Goal: Task Accomplishment & Management: Use online tool/utility

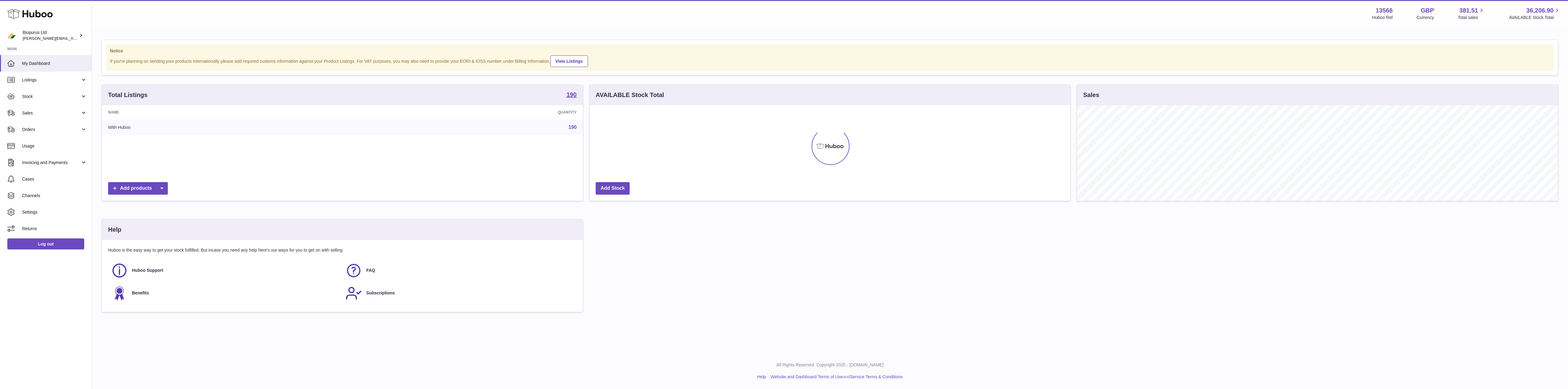
scroll to position [96, 481]
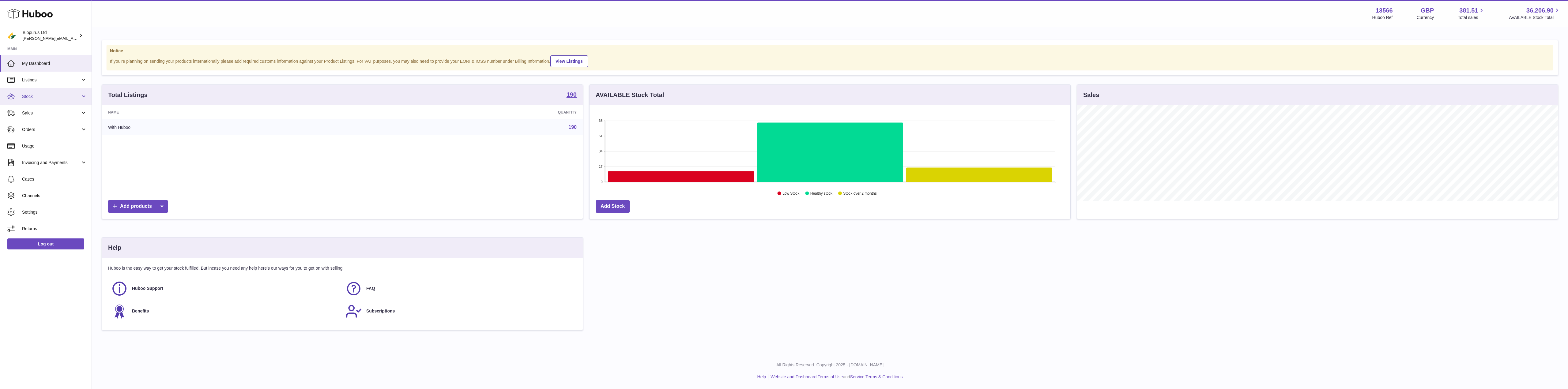
click at [37, 97] on span "Stock" at bounding box center [51, 97] width 58 height 6
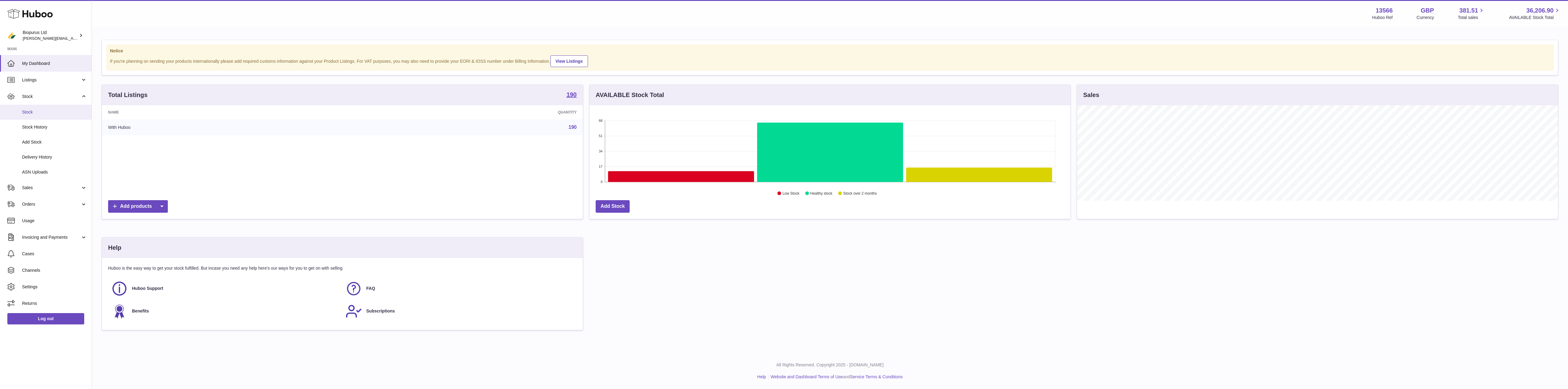
click at [32, 112] on span "Stock" at bounding box center [54, 113] width 65 height 6
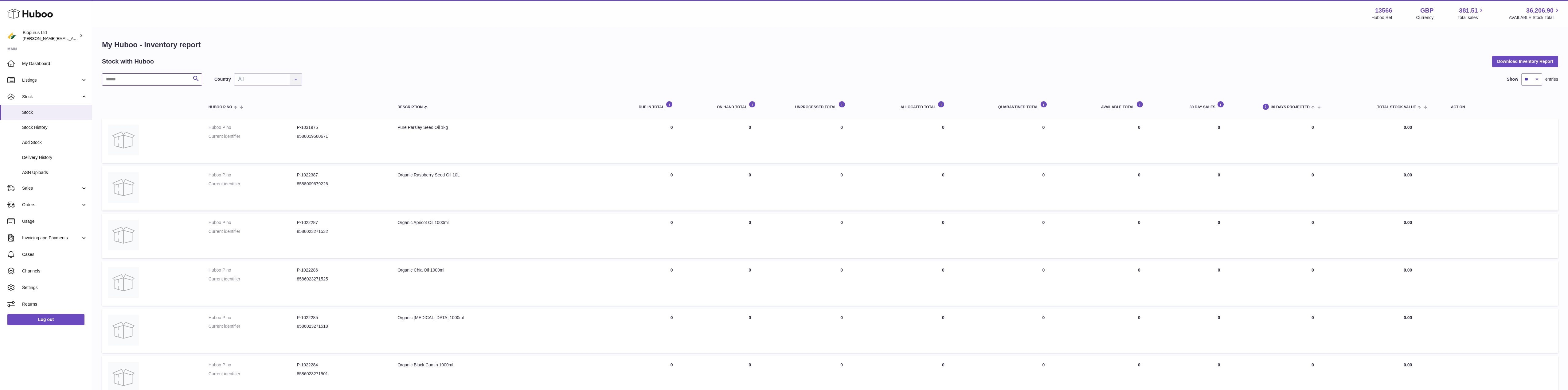
click at [130, 81] on input "text" at bounding box center [152, 79] width 100 height 12
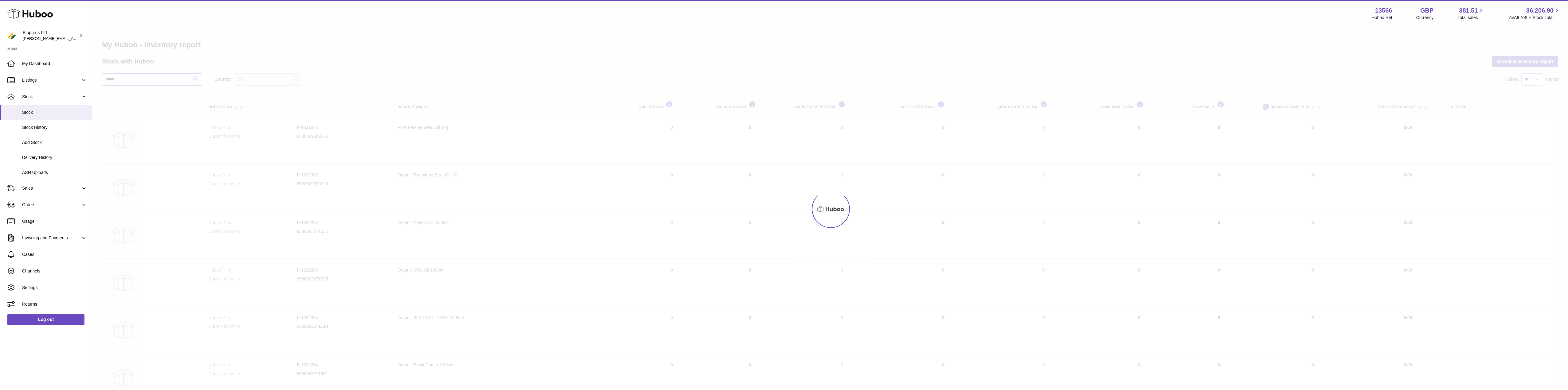
type input "*****"
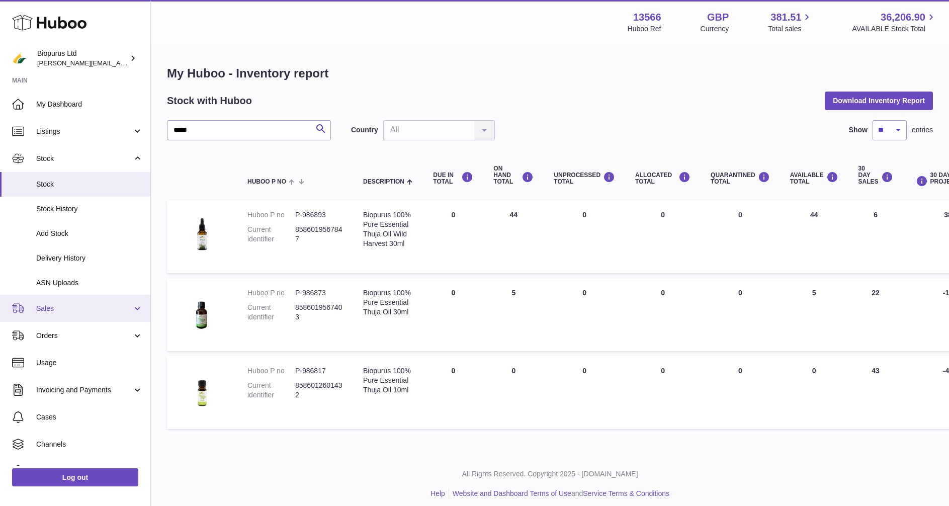
click at [89, 313] on span "Sales" at bounding box center [84, 309] width 96 height 10
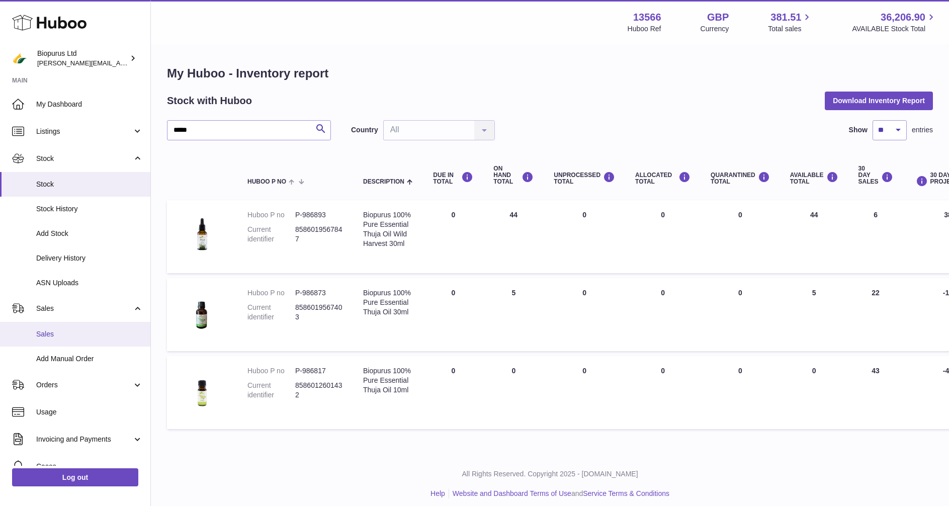
click at [45, 336] on span "Sales" at bounding box center [89, 335] width 107 height 10
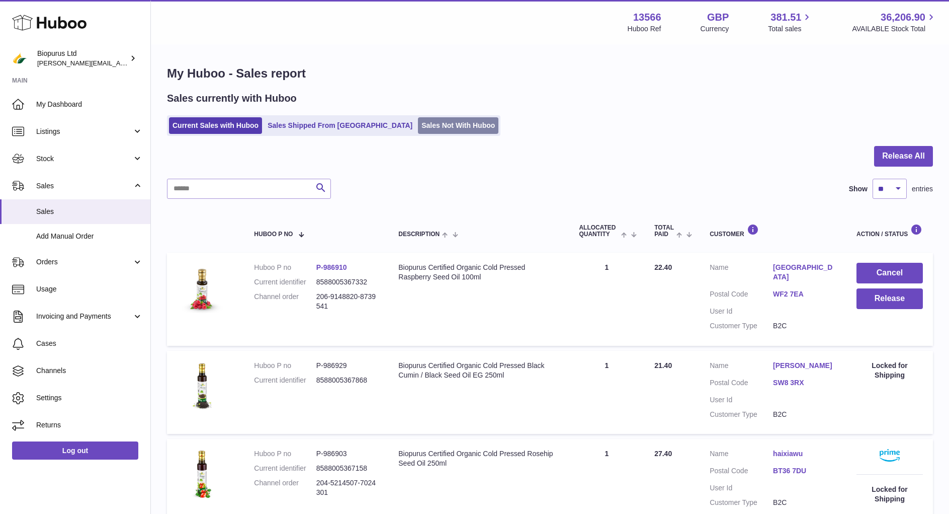
click at [418, 123] on link "Sales Not With Huboo" at bounding box center [458, 125] width 80 height 17
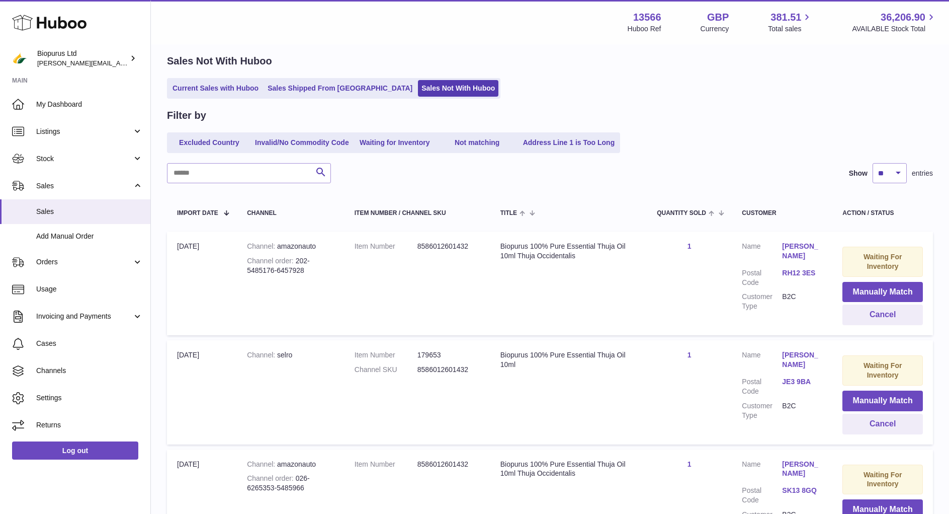
scroll to position [50, 0]
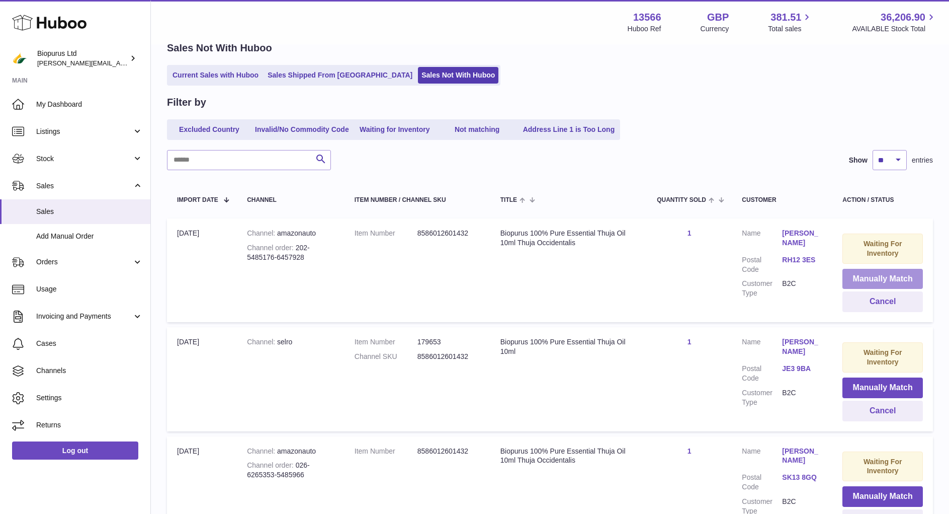
click at [877, 280] on button "Manually Match" at bounding box center [883, 279] width 80 height 21
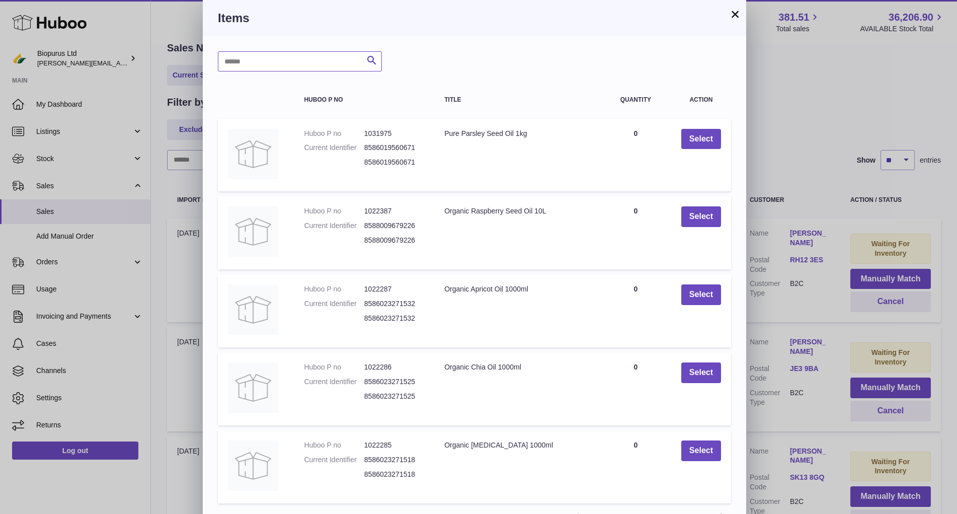
click at [250, 61] on input "text" at bounding box center [300, 61] width 164 height 20
type input "****"
click at [378, 60] on button "Search" at bounding box center [372, 61] width 20 height 20
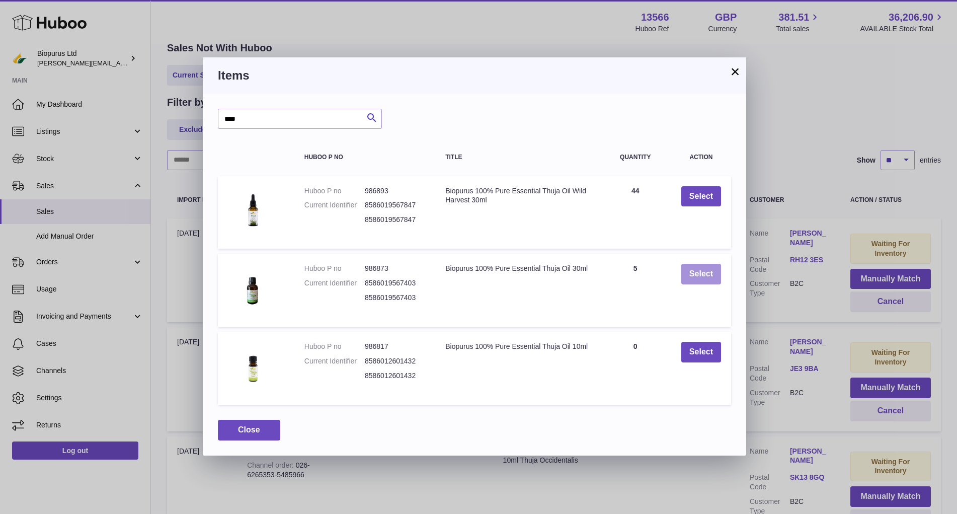
click at [698, 276] on button "Select" at bounding box center [701, 274] width 40 height 21
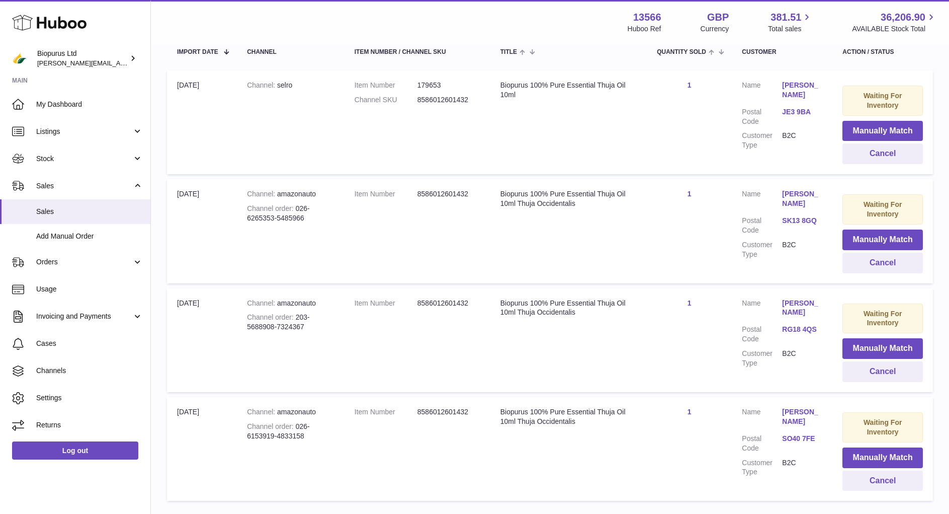
scroll to position [169, 0]
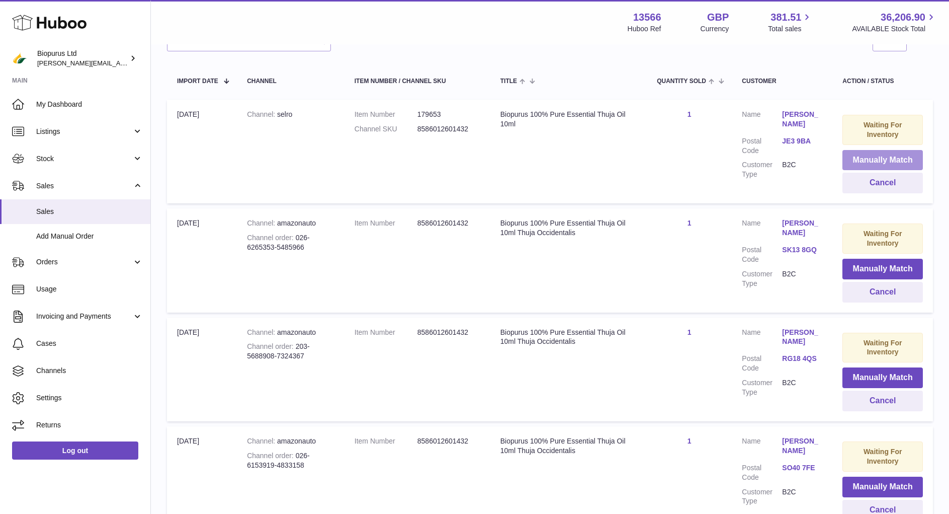
click at [870, 155] on button "Manually Match" at bounding box center [883, 160] width 80 height 21
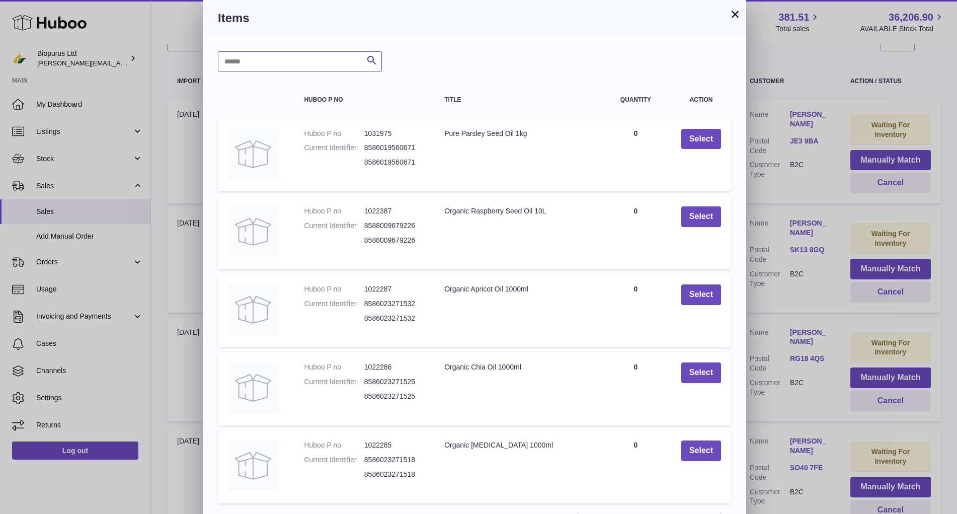
click at [252, 63] on input "text" at bounding box center [300, 61] width 164 height 20
type input "****"
click at [373, 61] on icon "submit" at bounding box center [372, 60] width 12 height 13
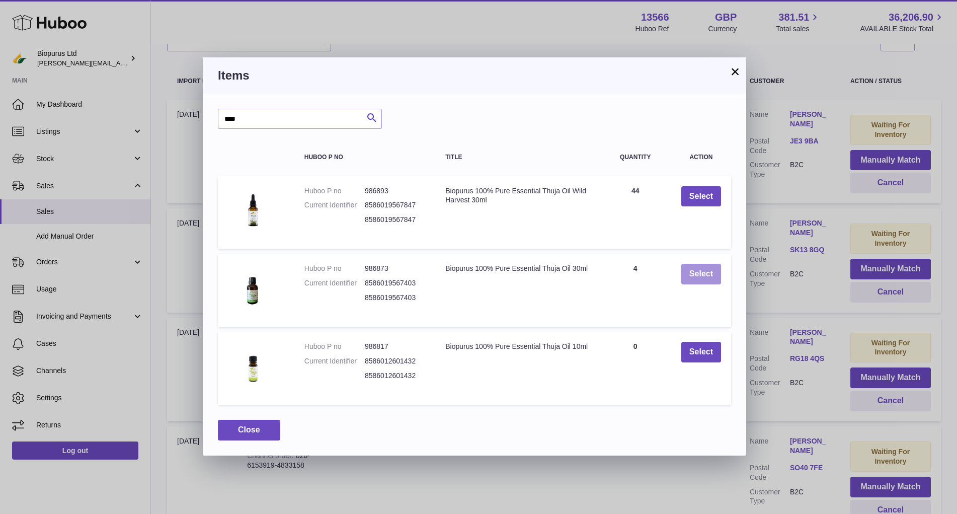
click at [694, 275] on button "Select" at bounding box center [701, 274] width 40 height 21
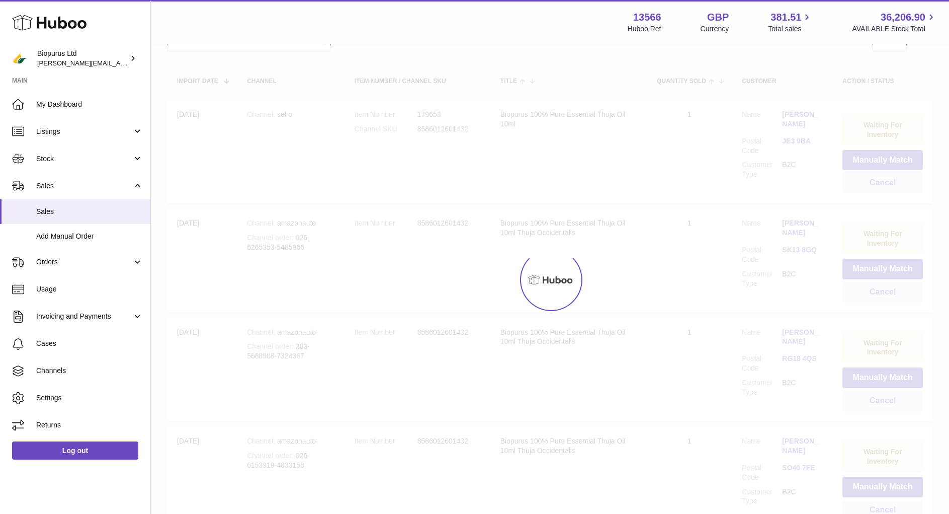
scroll to position [161, 0]
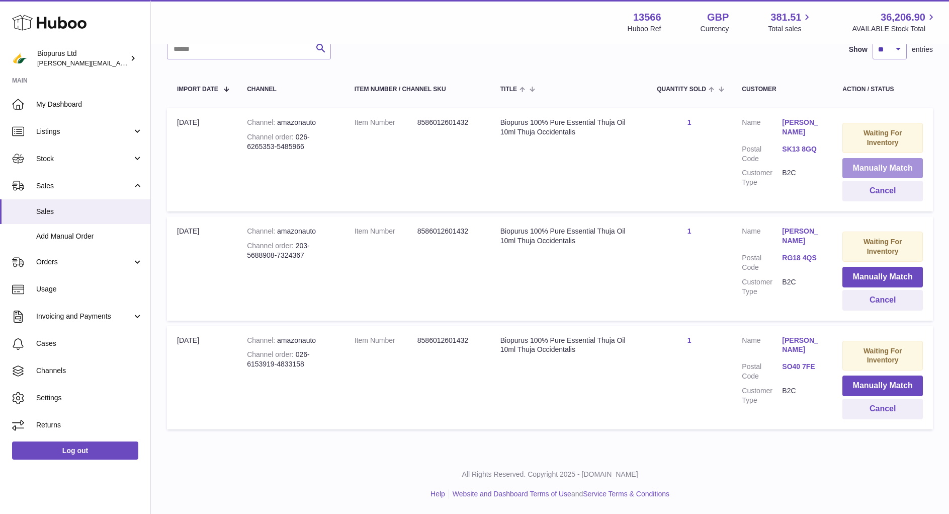
click at [872, 167] on button "Manually Match" at bounding box center [883, 168] width 80 height 21
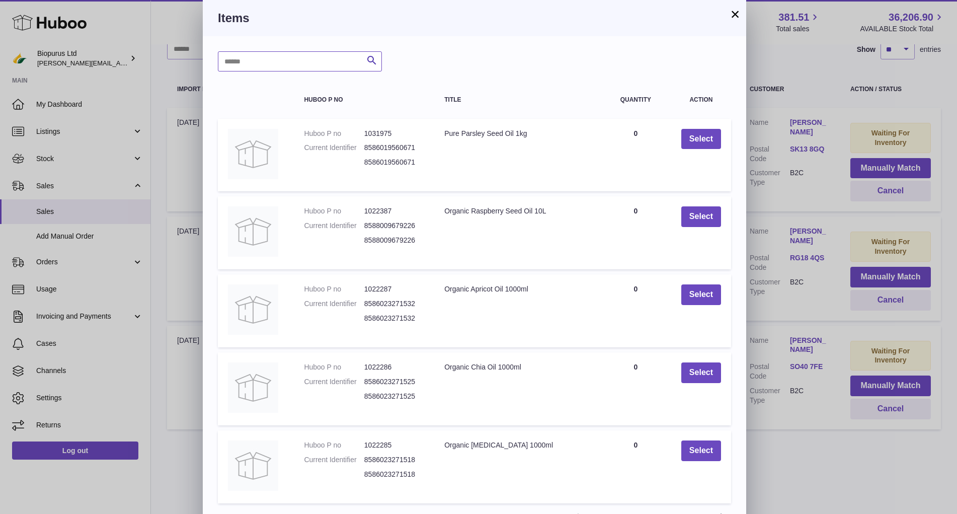
click at [274, 57] on input "text" at bounding box center [300, 61] width 164 height 20
type input "****"
drag, startPoint x: 374, startPoint y: 55, endPoint x: 377, endPoint y: 59, distance: 5.3
click at [374, 56] on icon "submit" at bounding box center [372, 60] width 12 height 13
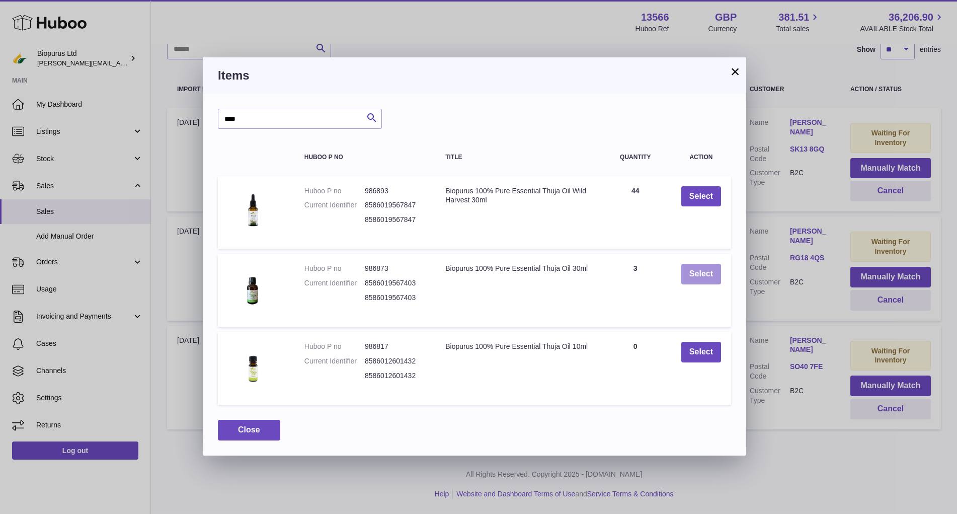
click at [707, 277] on button "Select" at bounding box center [701, 274] width 40 height 21
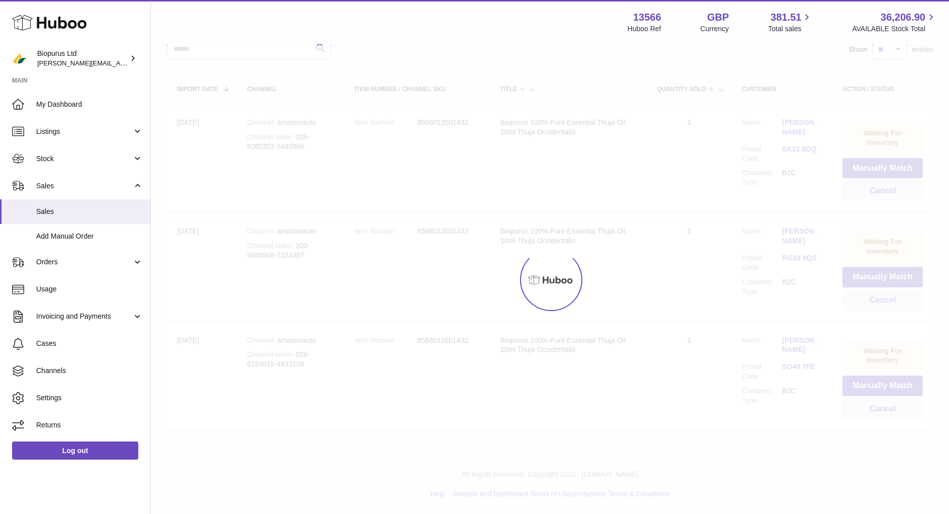
scroll to position [52, 0]
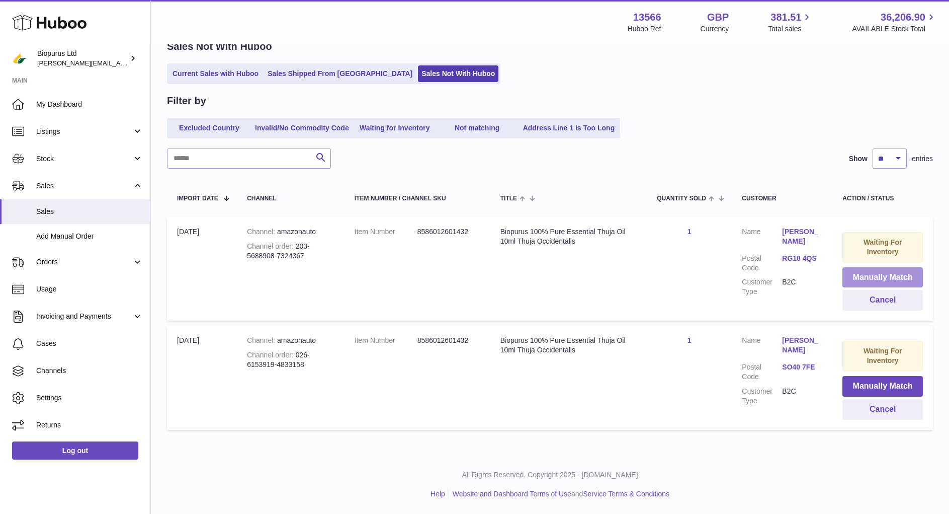
click at [888, 274] on button "Manually Match" at bounding box center [883, 277] width 80 height 21
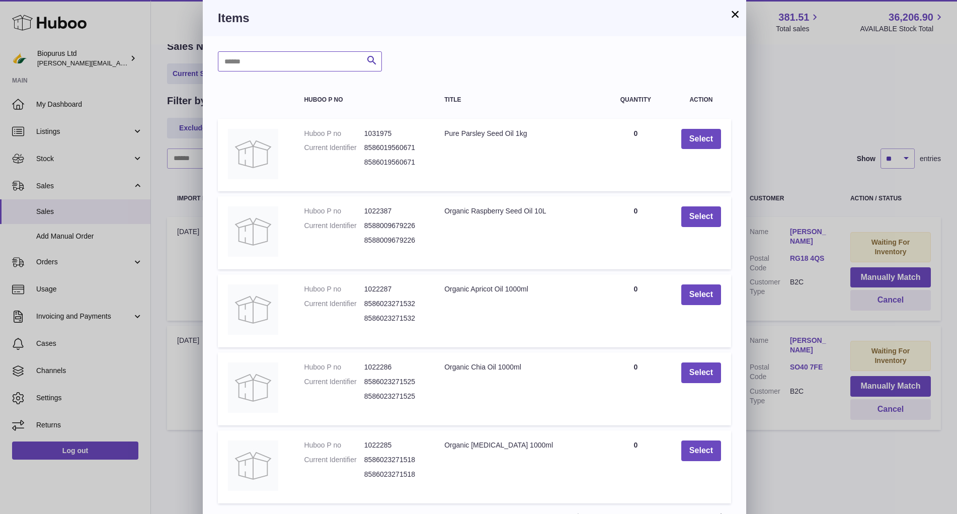
click at [254, 63] on input "text" at bounding box center [300, 61] width 164 height 20
type input "****"
click at [368, 56] on icon "submit" at bounding box center [372, 60] width 12 height 13
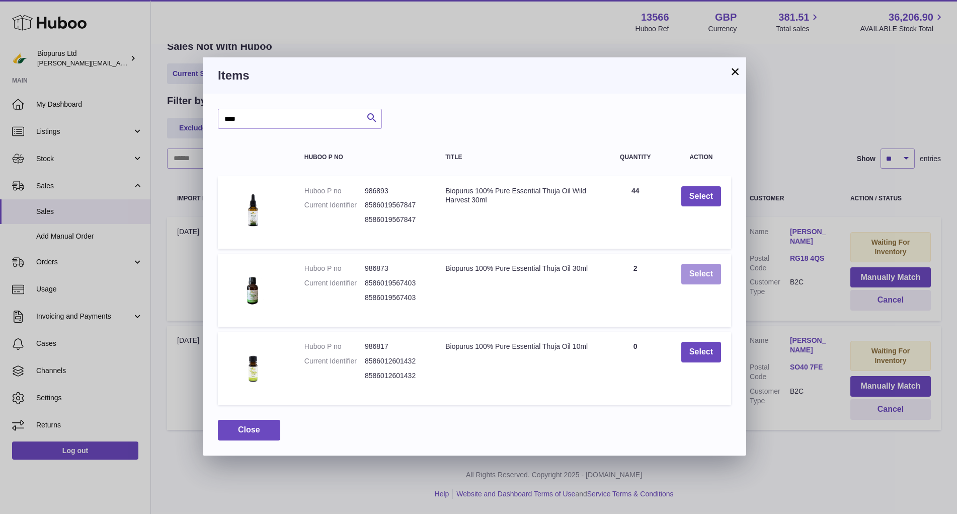
click at [695, 273] on button "Select" at bounding box center [701, 274] width 40 height 21
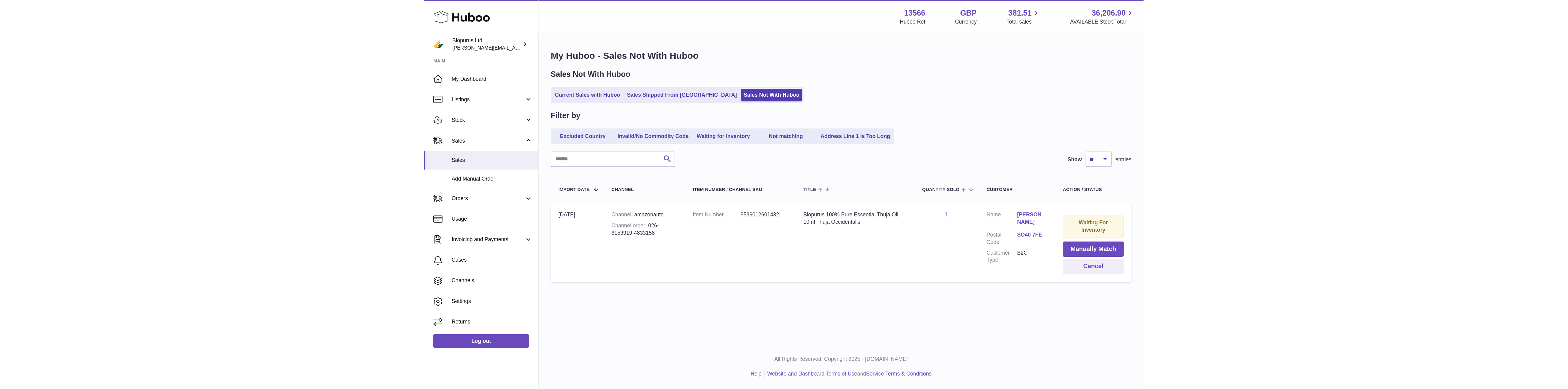
scroll to position [0, 0]
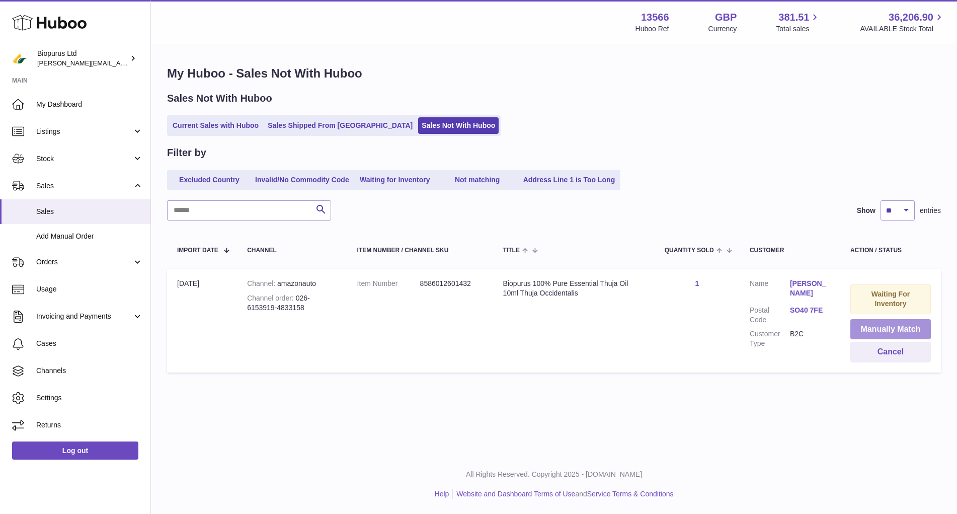
click at [882, 324] on button "Manually Match" at bounding box center [890, 329] width 80 height 21
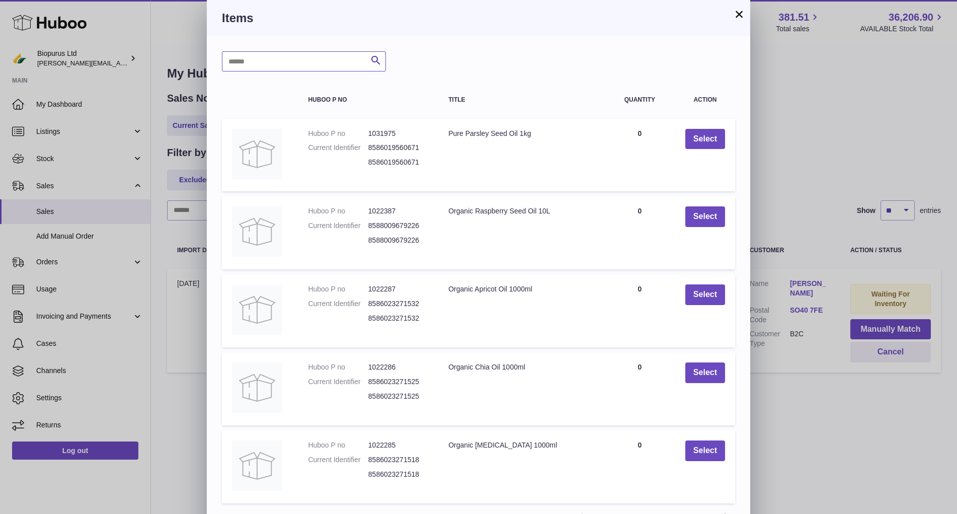
click at [269, 62] on input "text" at bounding box center [304, 61] width 164 height 20
type input "****"
click at [378, 60] on icon "submit" at bounding box center [376, 60] width 12 height 13
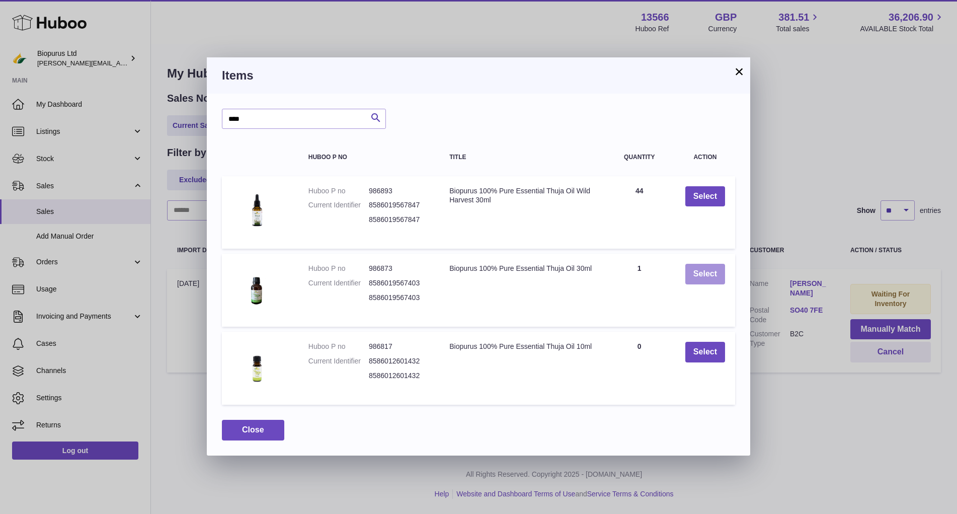
click at [701, 271] on button "Select" at bounding box center [705, 274] width 40 height 21
